Goal: Task Accomplishment & Management: Manage account settings

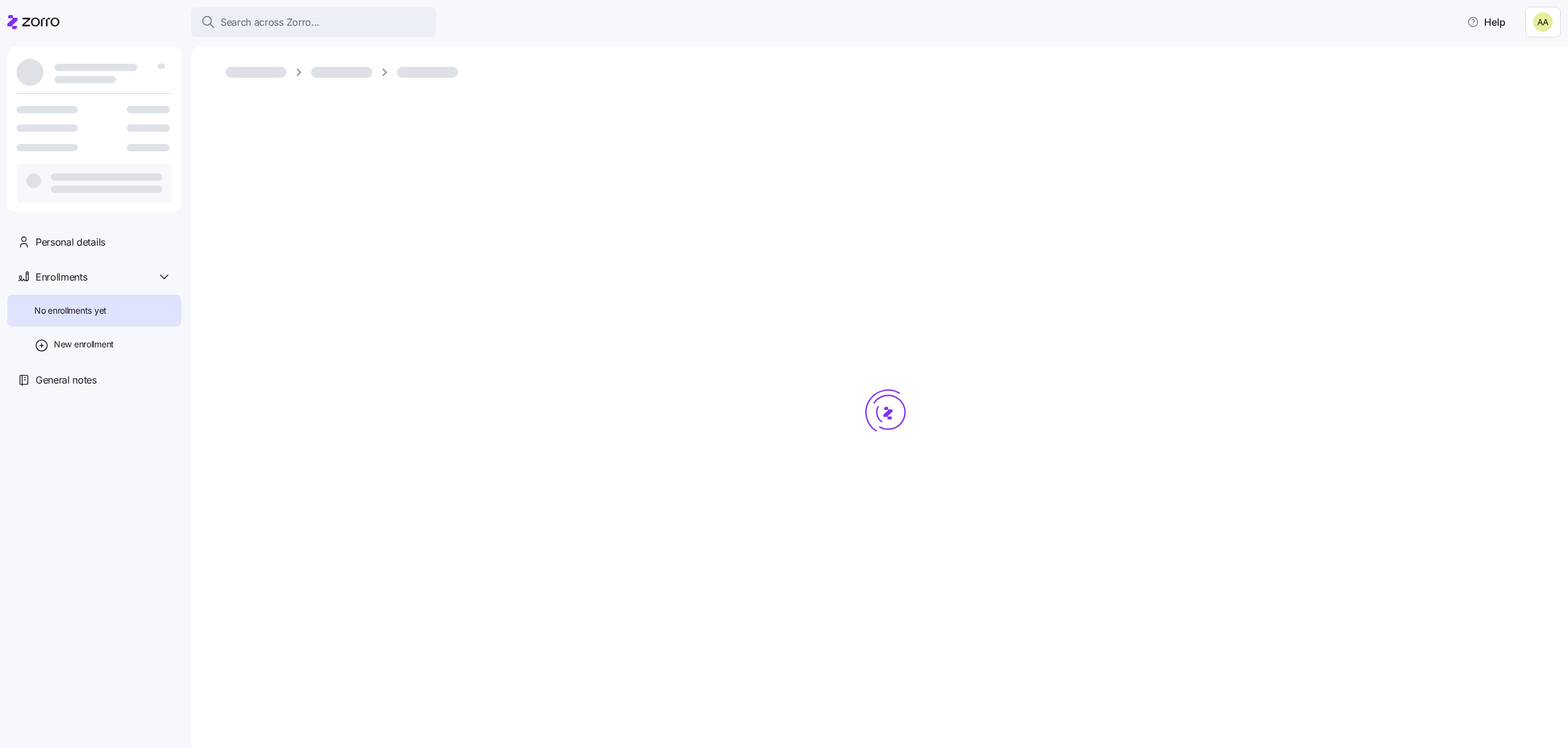
click at [50, 20] on icon at bounding box center [33, 23] width 52 height 15
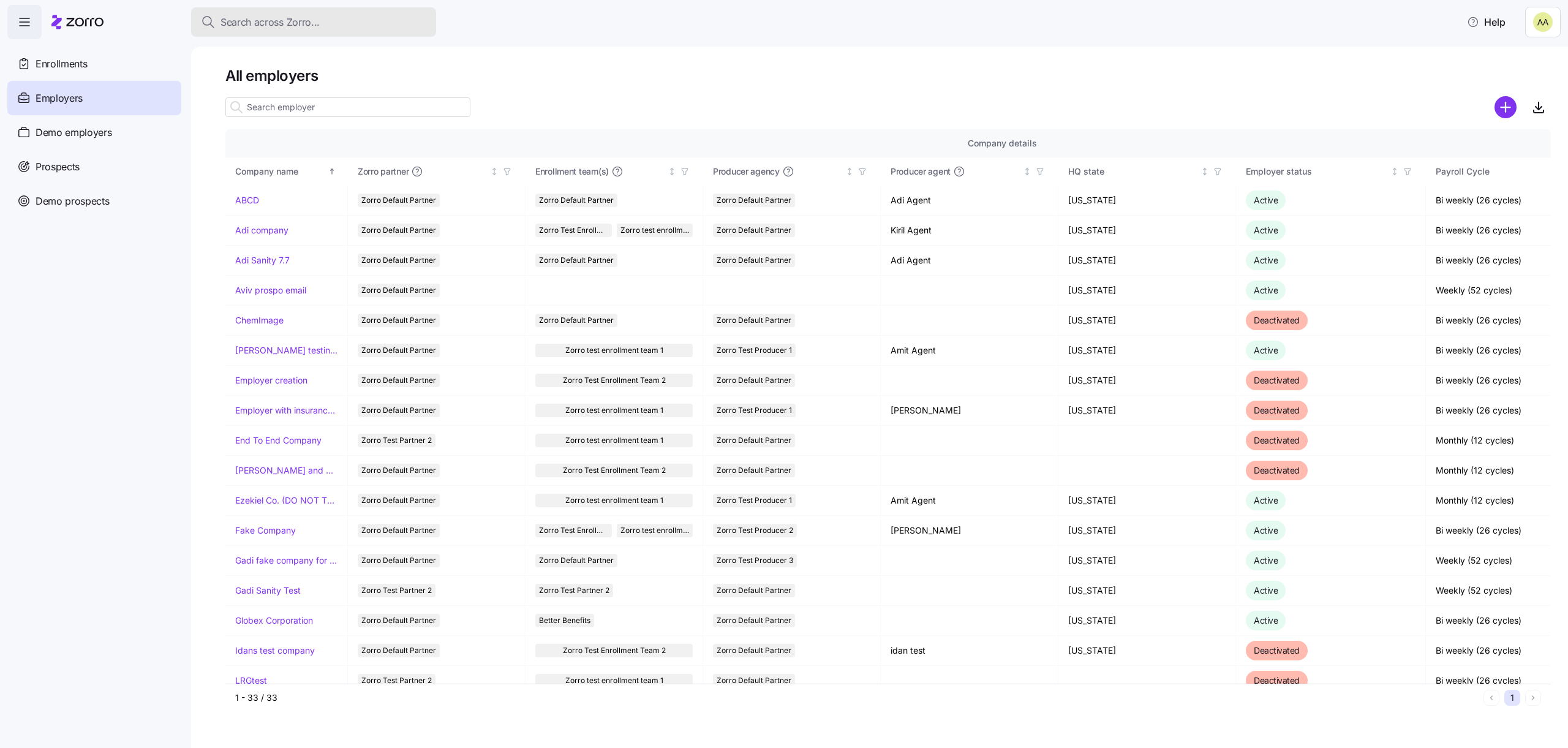
click at [254, 26] on span "Search across Zorro..." at bounding box center [270, 23] width 99 height 15
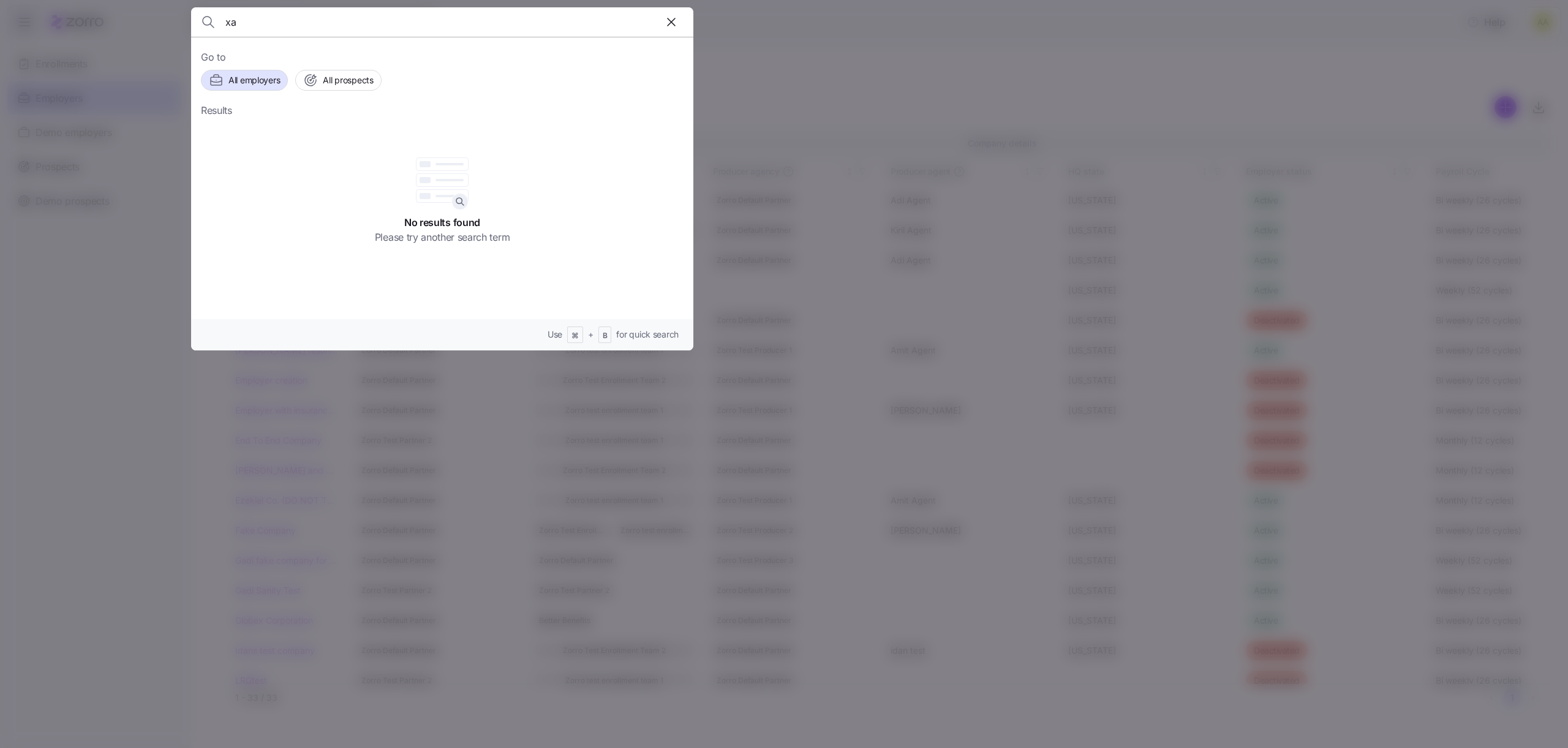
type input "x"
click at [141, 336] on div at bounding box center [784, 374] width 1568 height 748
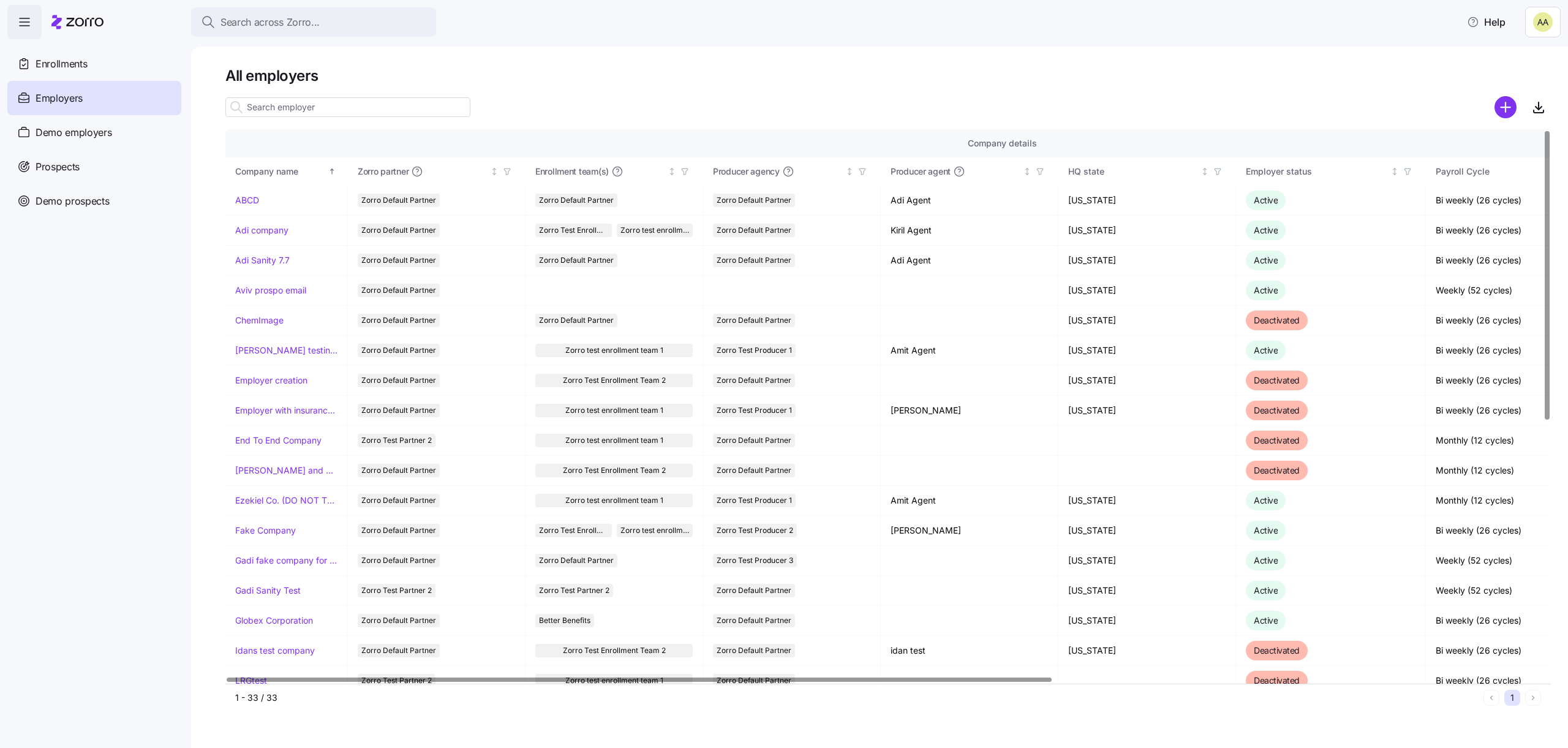
click at [295, 126] on div at bounding box center [888, 124] width 1325 height 10
click at [295, 107] on input at bounding box center [347, 107] width 245 height 20
click at [281, 104] on input at bounding box center [347, 107] width 245 height 20
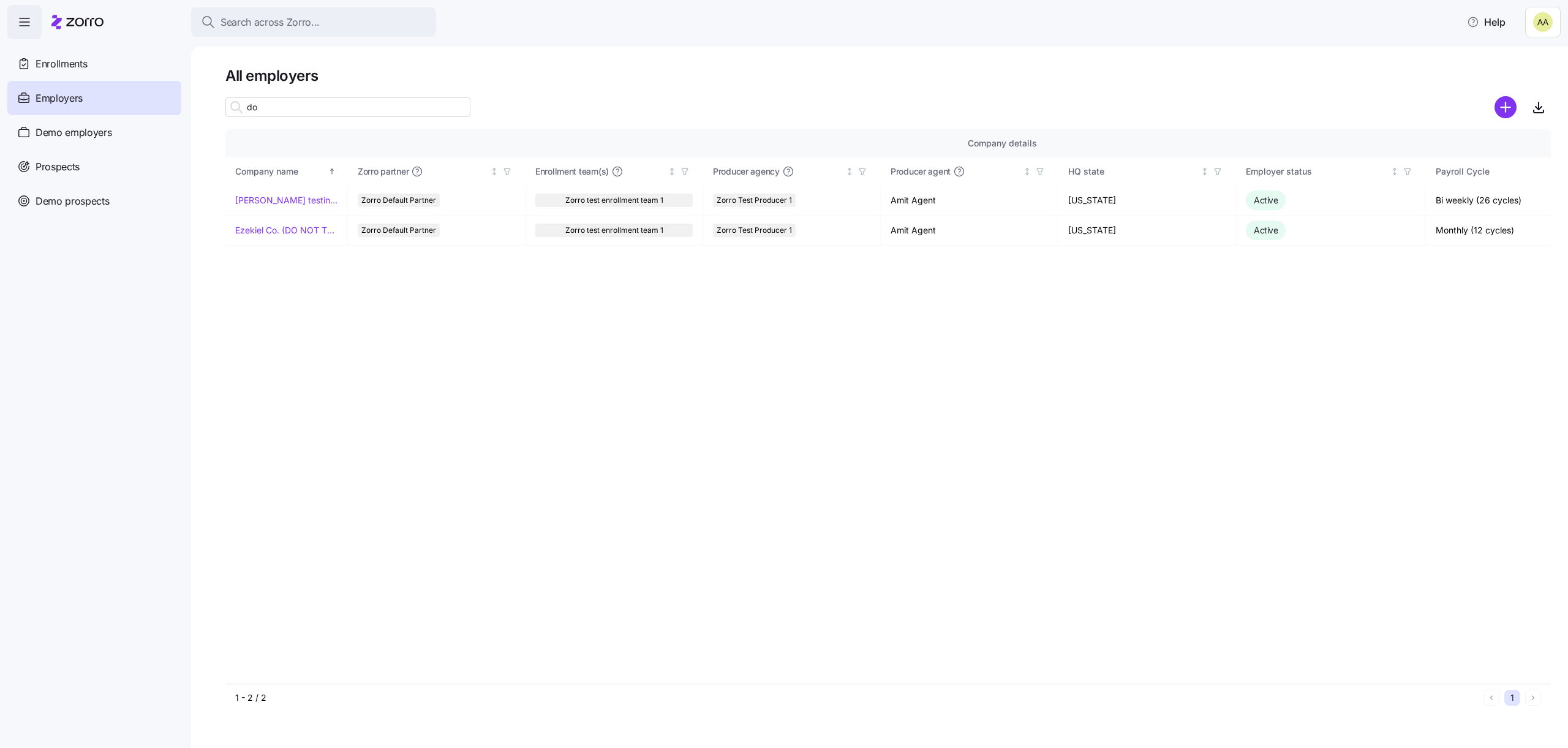
type input "d"
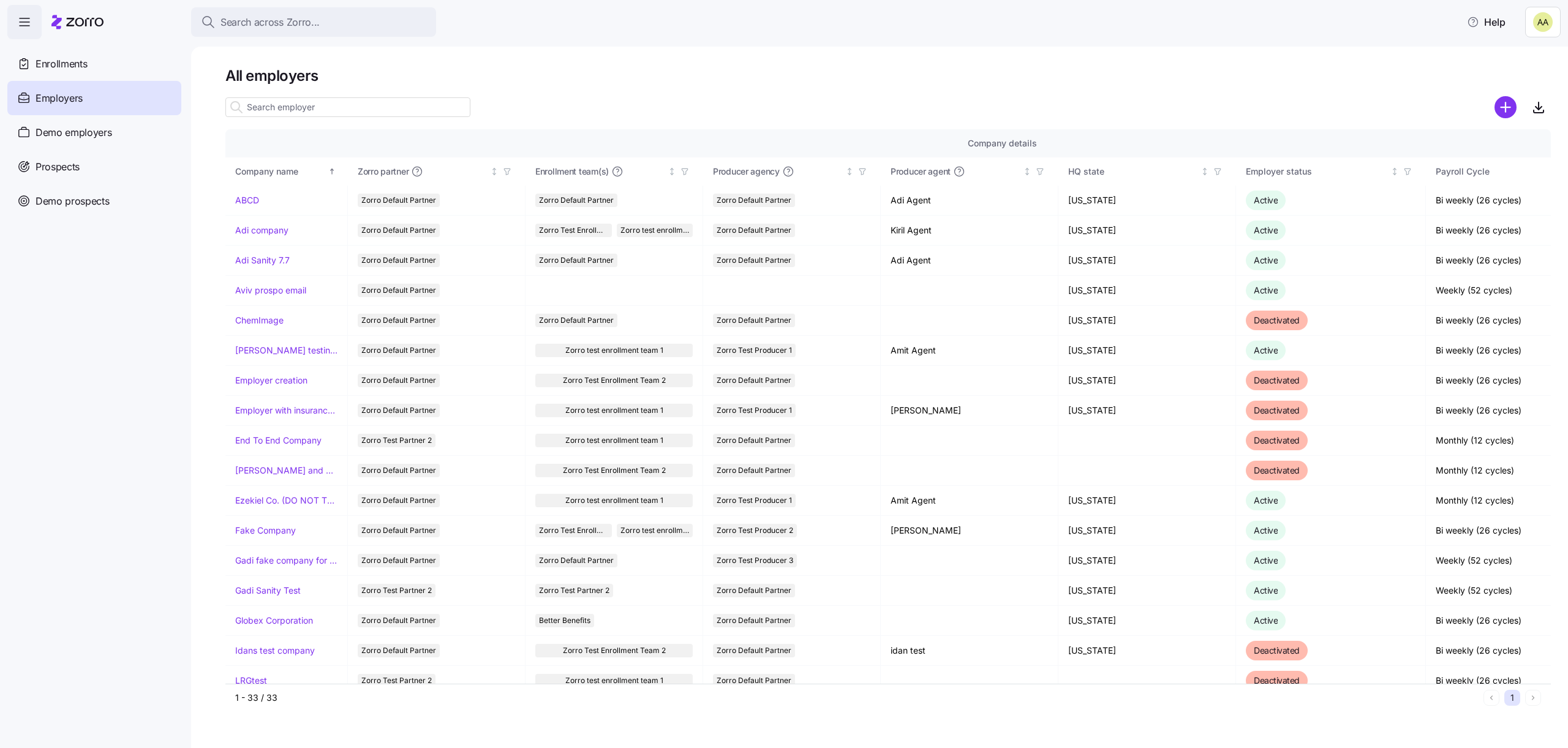
click at [1530, 20] on html "Search across Zorro... Help Enrollments Employers Demo employers Prospects Demo…" at bounding box center [784, 370] width 1568 height 740
click at [1502, 71] on div "Log out" at bounding box center [1510, 75] width 48 height 14
